Goal: Task Accomplishment & Management: Manage account settings

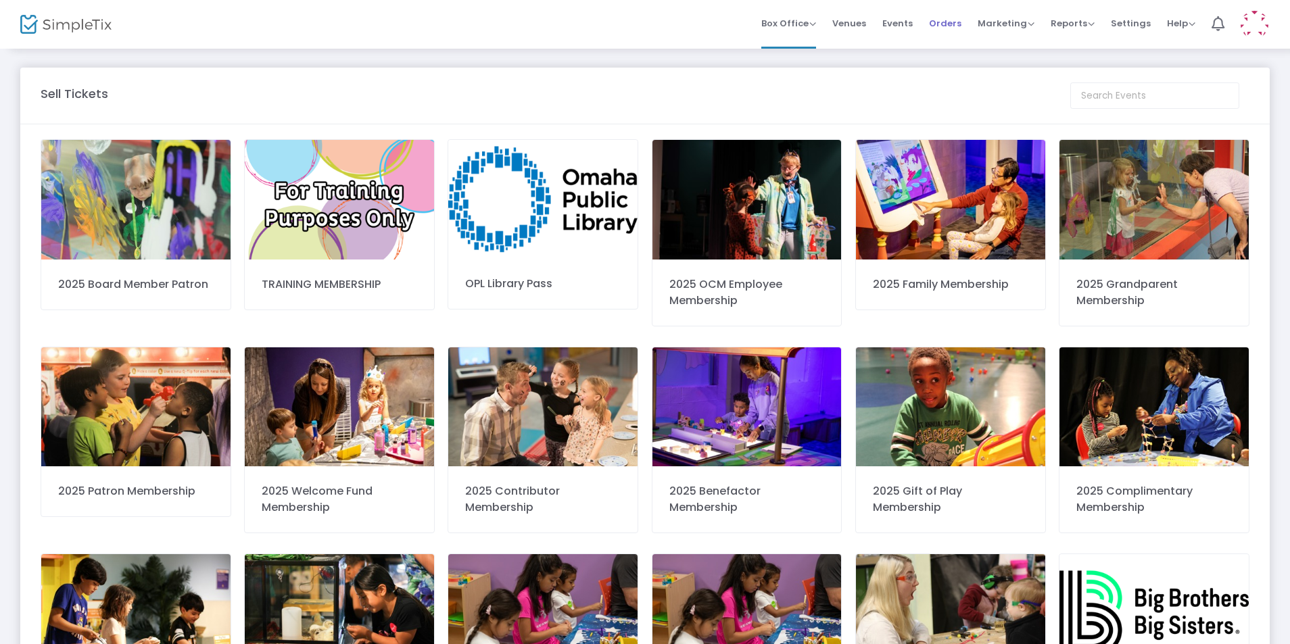
click at [938, 39] on span "Orders" at bounding box center [945, 23] width 32 height 34
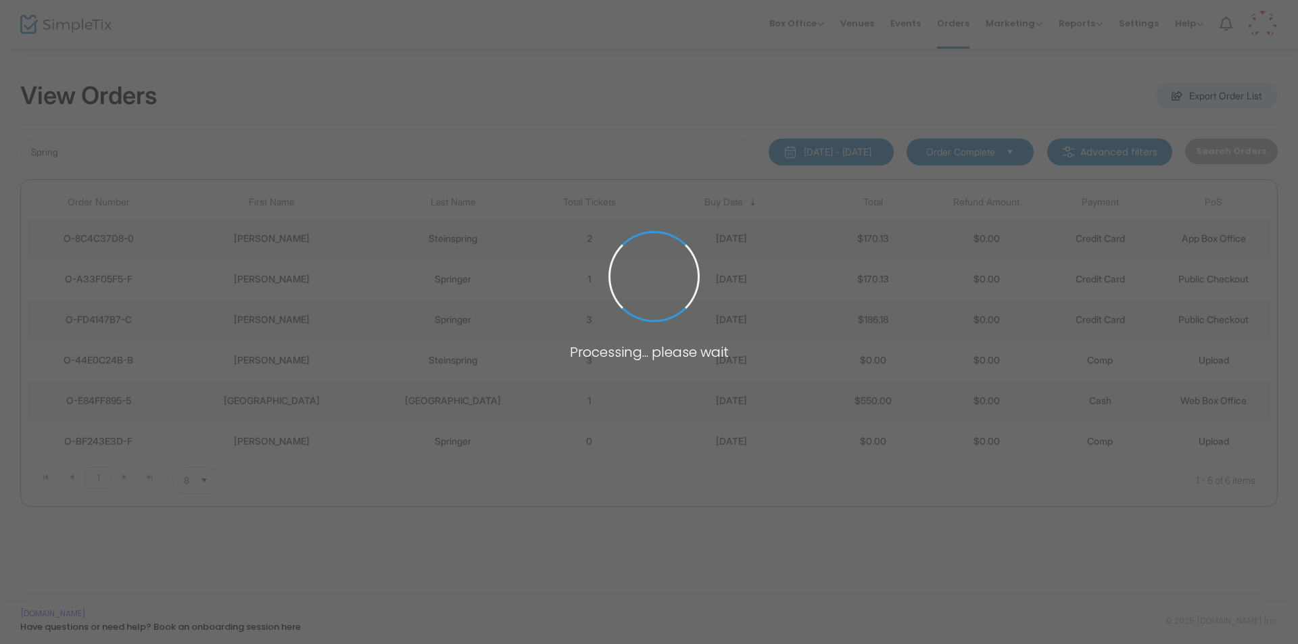
click at [900, 27] on body "Processing... please wait Box Office Sell Tickets Bookings Sell Season Pass Ven…" at bounding box center [649, 322] width 1298 height 644
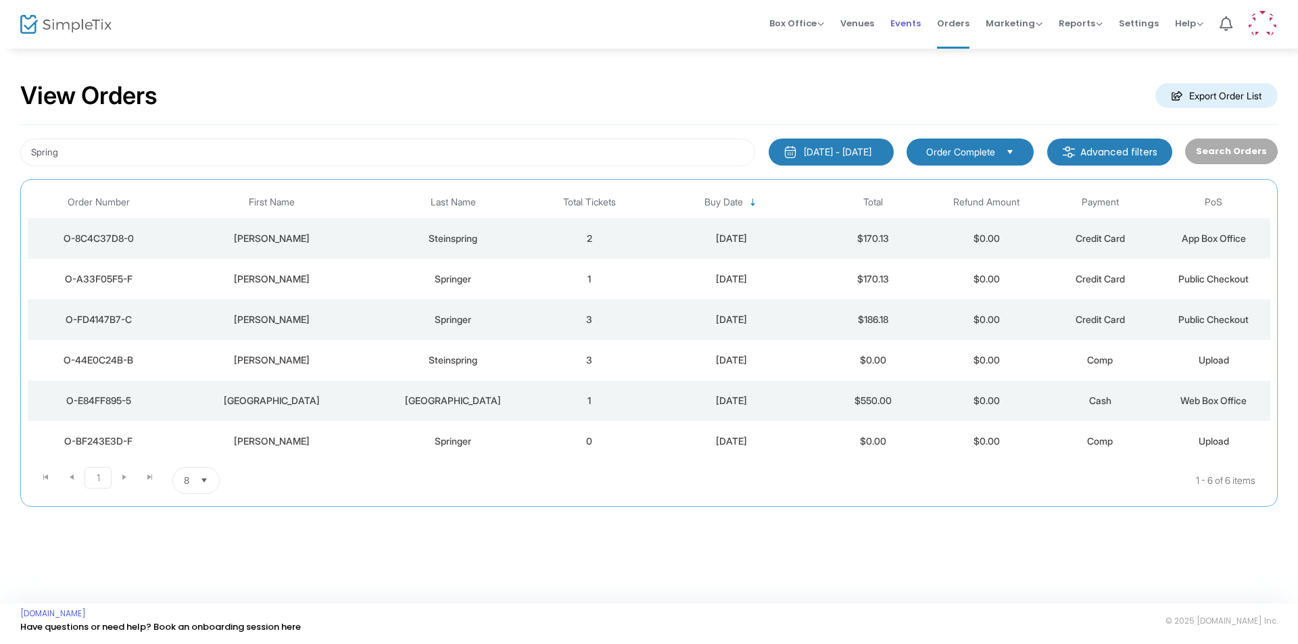
click at [904, 26] on span "Events" at bounding box center [905, 23] width 30 height 34
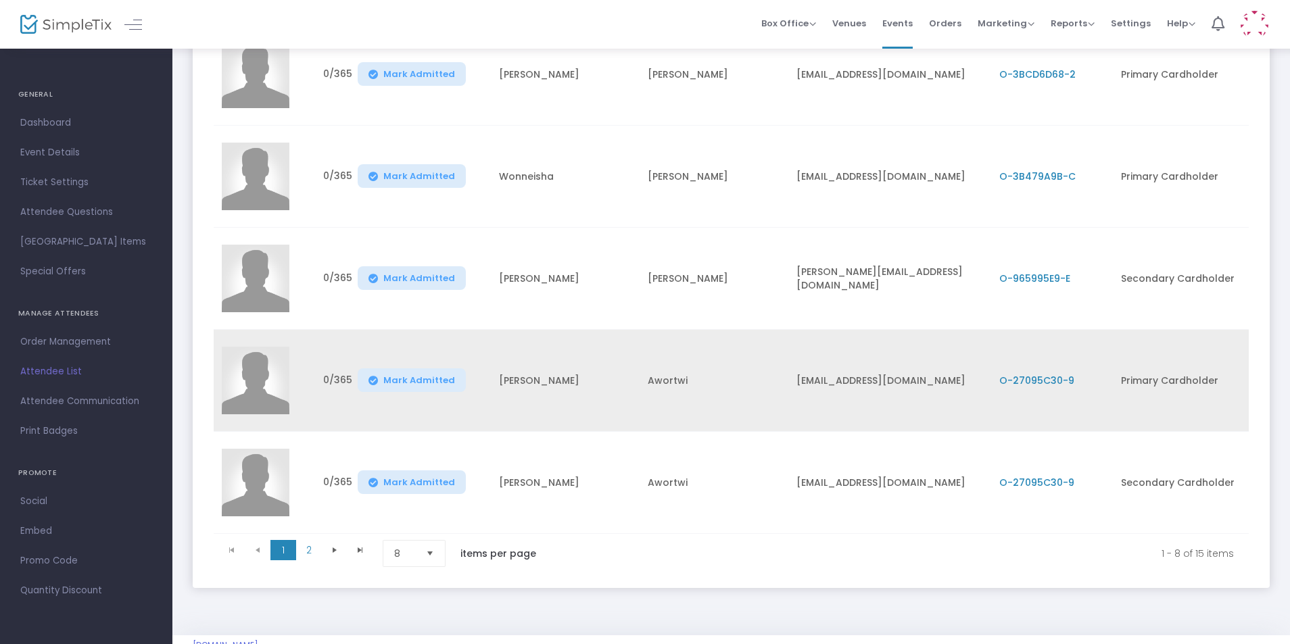
scroll to position [554, 0]
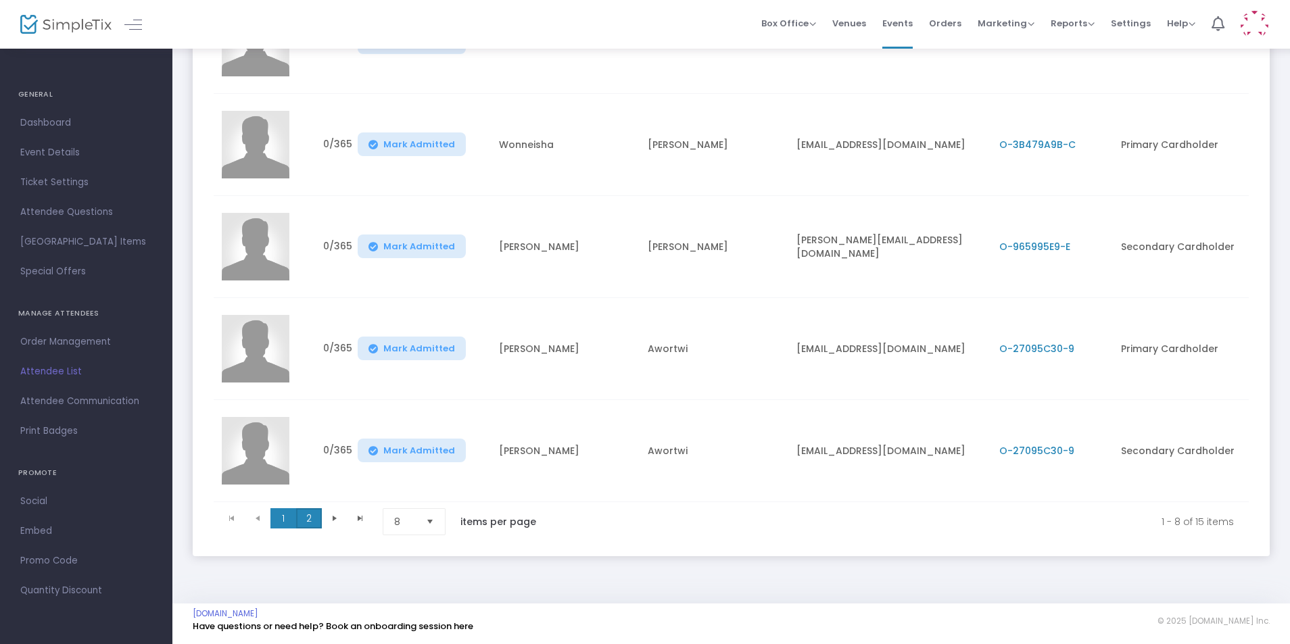
click at [306, 511] on span "2" at bounding box center [309, 518] width 26 height 20
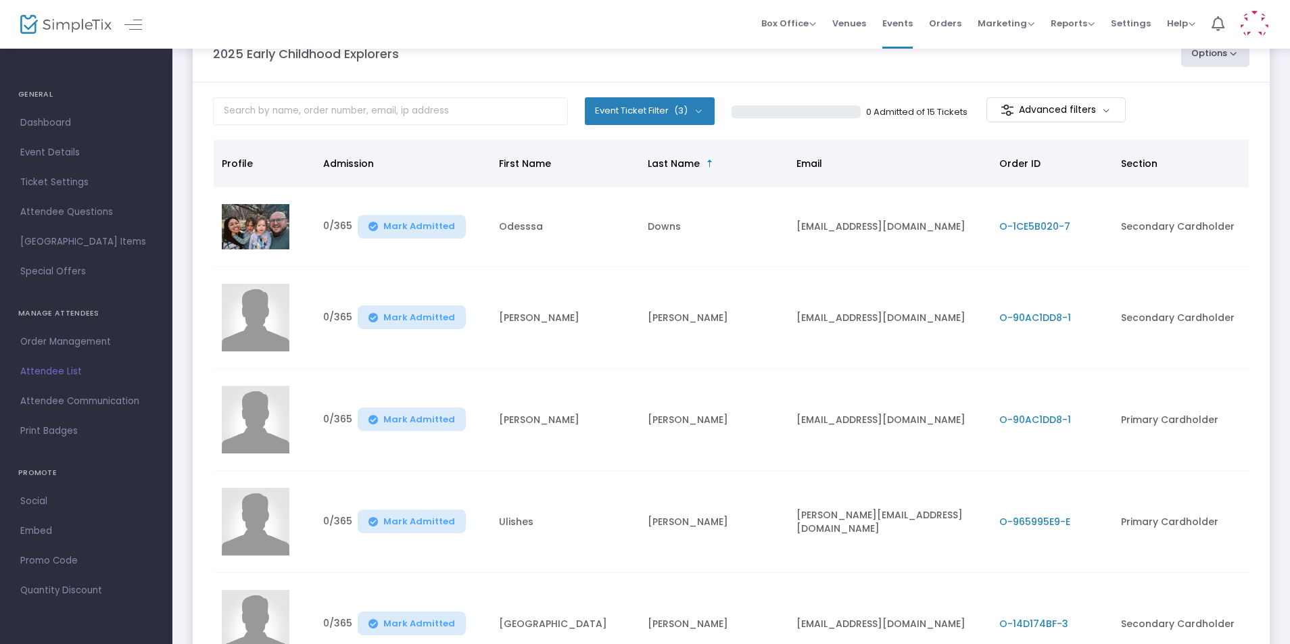
scroll to position [0, 0]
